Goal: Find specific page/section: Find specific page/section

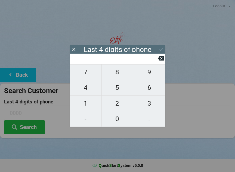
click at [149, 90] on span "6" at bounding box center [149, 87] width 32 height 11
type input "6___"
click at [89, 88] on span "4" at bounding box center [86, 87] width 32 height 11
type input "64__"
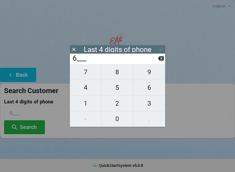
type input "64__"
click at [83, 88] on span "4" at bounding box center [86, 87] width 32 height 11
type input "644_"
click at [147, 105] on span "3" at bounding box center [149, 103] width 32 height 11
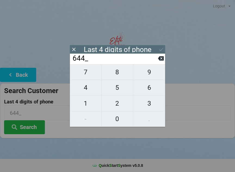
type input "6443"
click at [162, 46] on button at bounding box center [162, 49] width 6 height 7
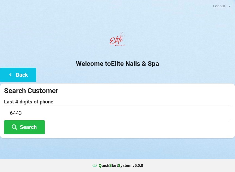
click at [27, 127] on button "Search" at bounding box center [24, 127] width 41 height 14
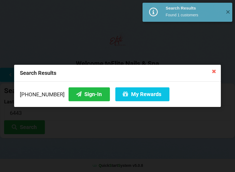
click at [80, 93] on button "Sign-In" at bounding box center [89, 94] width 41 height 14
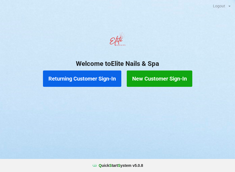
click at [62, 79] on button "Returning Customer Sign-In" at bounding box center [82, 79] width 78 height 16
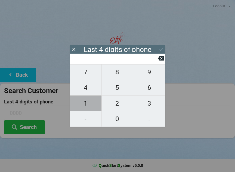
click at [90, 108] on span "1" at bounding box center [86, 103] width 32 height 11
type input "1___"
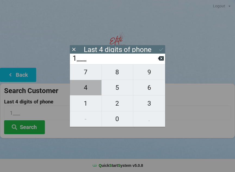
click at [88, 93] on span "4" at bounding box center [86, 87] width 32 height 11
type input "14__"
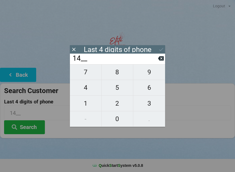
click at [145, 78] on span "9" at bounding box center [149, 71] width 32 height 11
type input "149_"
click at [156, 76] on span "9" at bounding box center [149, 71] width 32 height 11
type input "1499"
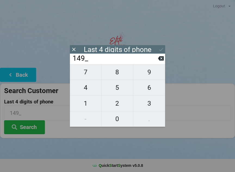
type input "1499"
click at [164, 51] on icon at bounding box center [162, 50] width 6 height 6
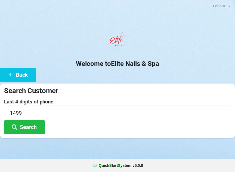
click at [20, 124] on button "Search" at bounding box center [24, 127] width 41 height 14
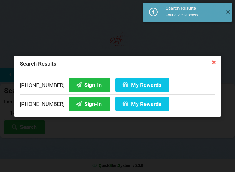
click at [74, 103] on button "Sign-In" at bounding box center [89, 104] width 41 height 14
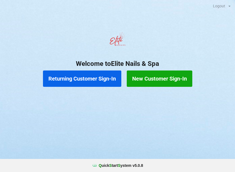
click at [94, 80] on button "Returning Customer Sign-In" at bounding box center [82, 79] width 78 height 16
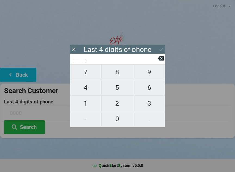
click at [88, 89] on span "4" at bounding box center [86, 87] width 32 height 11
type input "4___"
click at [117, 123] on span "0" at bounding box center [118, 118] width 32 height 11
type input "40__"
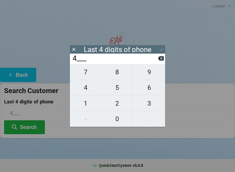
type input "40__"
click at [89, 77] on span "7" at bounding box center [86, 71] width 32 height 11
type input "407_"
click at [116, 92] on span "5" at bounding box center [118, 87] width 32 height 11
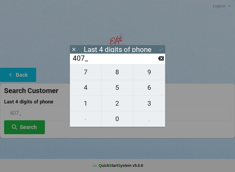
type input "4075"
click at [91, 105] on div "7 8 9 4 5 6 1 2 3 - 0 ." at bounding box center [117, 95] width 95 height 63
click at [152, 90] on div "7 8 9 4 5 6 1 2 3 - 0 ." at bounding box center [117, 95] width 95 height 63
click at [121, 120] on div "7 8 9 4 5 6 1 2 3 - 0 ." at bounding box center [117, 95] width 95 height 63
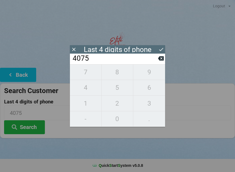
click at [120, 74] on div "7 8 9 4 5 6 1 2 3 - 0 ." at bounding box center [117, 95] width 95 height 63
click at [117, 91] on div "7 8 9 4 5 6 1 2 3 - 0 ." at bounding box center [117, 95] width 95 height 63
click at [154, 73] on div "7 8 9 4 5 6 1 2 3 - 0 ." at bounding box center [117, 95] width 95 height 63
click at [92, 107] on div "7 8 9 4 5 6 1 2 3 - 0 ." at bounding box center [117, 95] width 95 height 63
click at [84, 105] on div "7 8 9 4 5 6 1 2 3 - 0 ." at bounding box center [117, 95] width 95 height 63
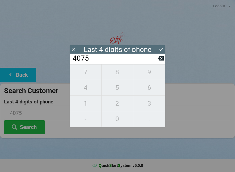
click at [161, 60] on icon at bounding box center [161, 58] width 6 height 4
click at [160, 61] on icon at bounding box center [161, 58] width 6 height 4
click at [161, 60] on icon at bounding box center [161, 59] width 6 height 6
click at [162, 61] on icon at bounding box center [161, 58] width 6 height 4
click at [120, 119] on span "0" at bounding box center [118, 118] width 32 height 11
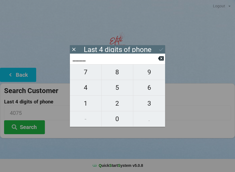
type input "0___"
click at [121, 72] on span "8" at bounding box center [118, 71] width 32 height 11
type input "08__"
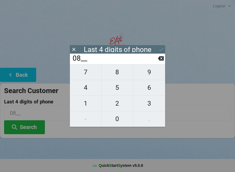
click at [116, 92] on span "5" at bounding box center [118, 87] width 32 height 11
type input "085_"
click at [151, 74] on span "9" at bounding box center [149, 71] width 32 height 11
type input "0859"
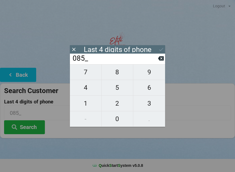
type input "0859"
click at [35, 128] on button "Search" at bounding box center [24, 127] width 41 height 14
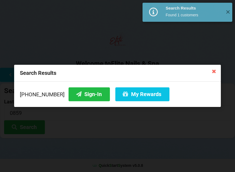
click at [82, 94] on button "Sign-In" at bounding box center [89, 94] width 41 height 14
